Goal: Information Seeking & Learning: Learn about a topic

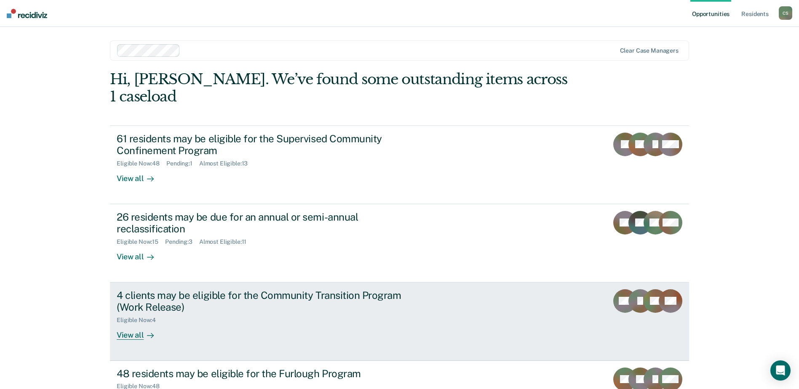
click at [122, 324] on div "View all" at bounding box center [140, 332] width 47 height 16
